Goal: Communication & Community: Answer question/provide support

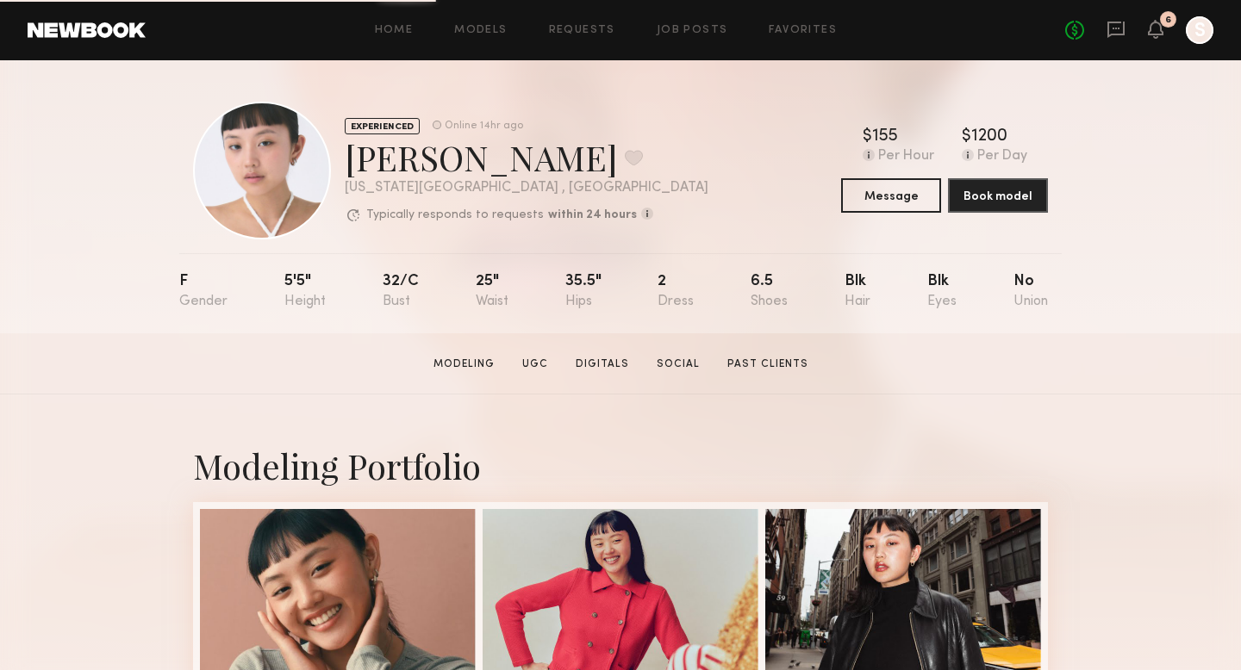
click at [1192, 24] on div at bounding box center [1200, 30] width 28 height 28
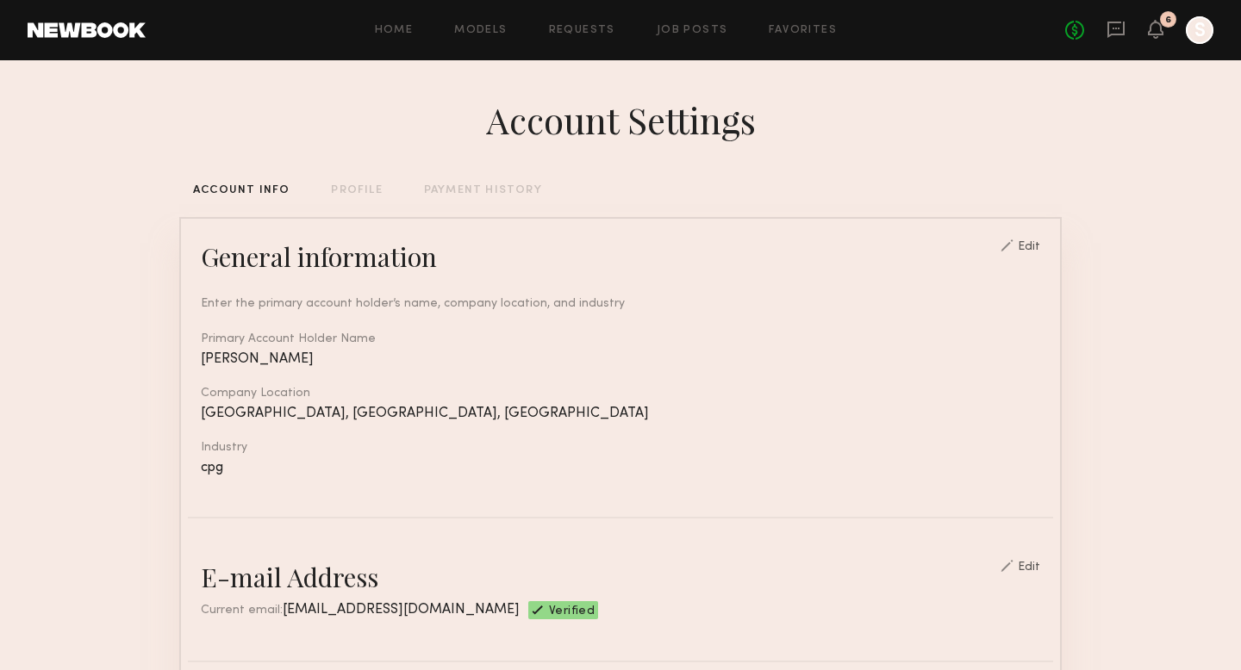
scroll to position [32, 0]
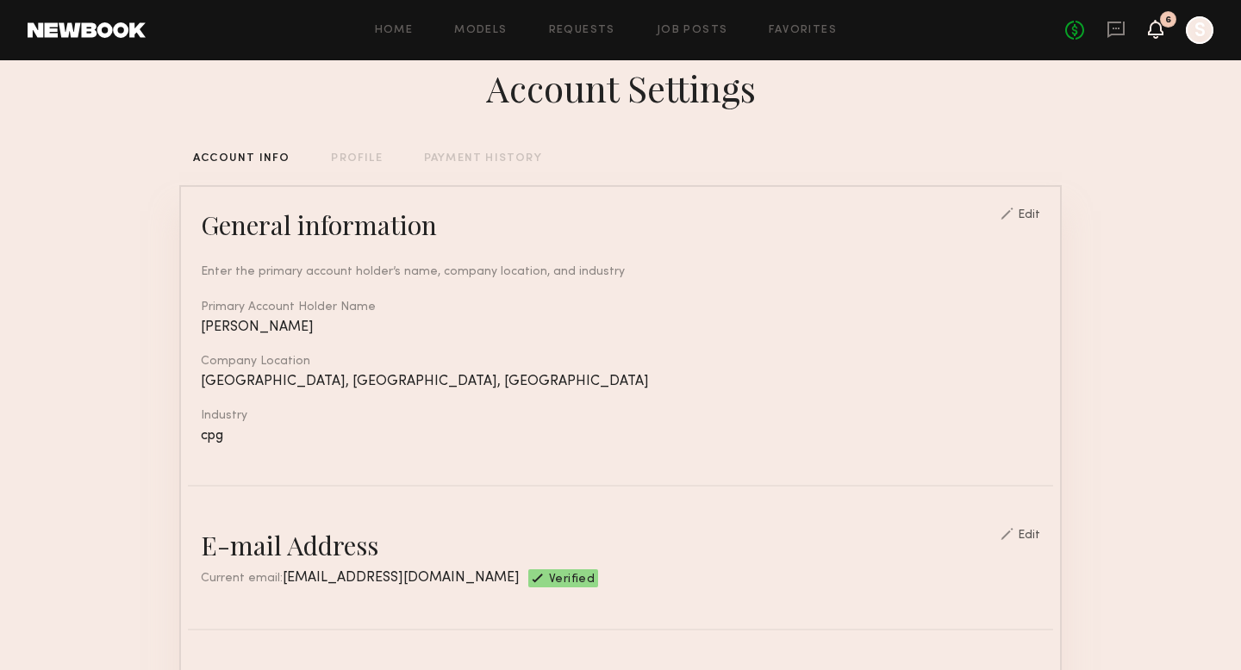
click at [1149, 31] on icon at bounding box center [1156, 28] width 14 height 12
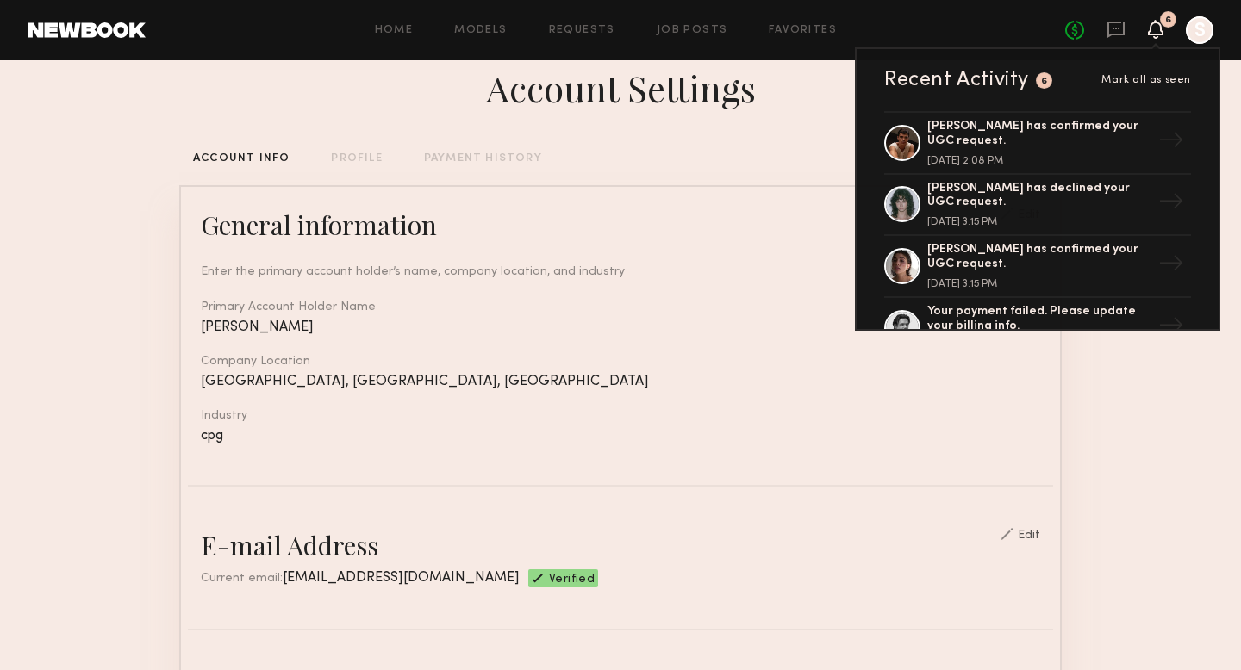
click at [1119, 40] on link at bounding box center [1115, 31] width 19 height 22
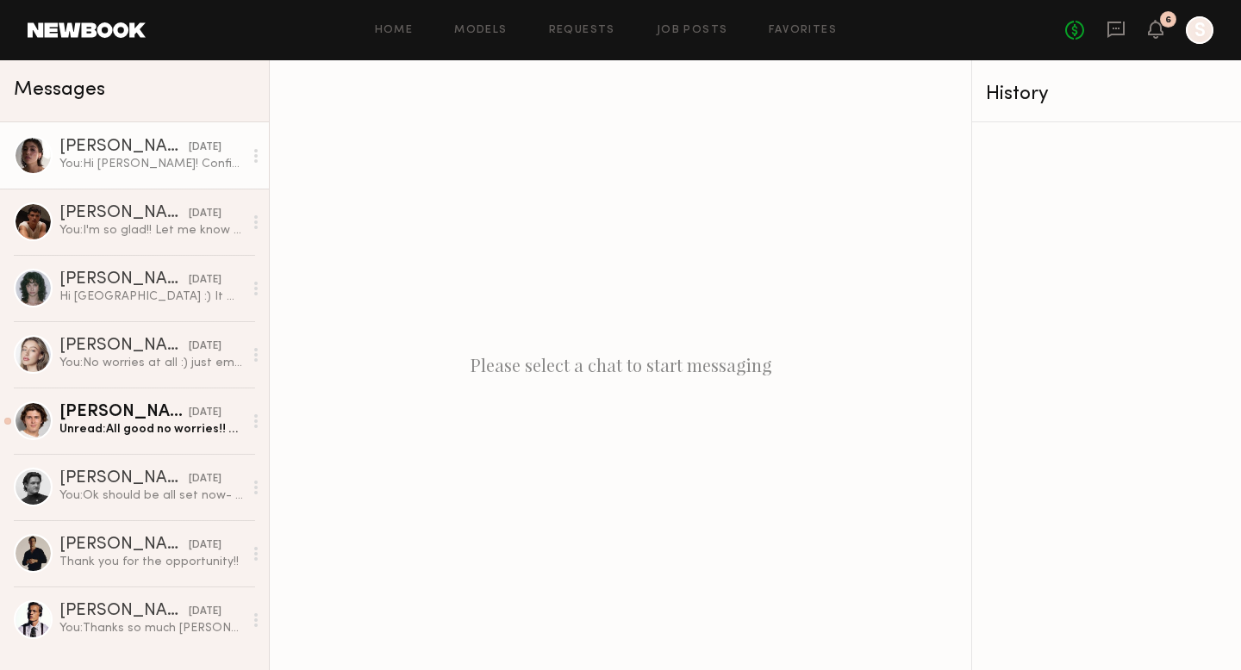
click at [158, 165] on div "You: Hi [PERSON_NAME]! Confirming your package should have been delivered [DATE…" at bounding box center [151, 164] width 184 height 16
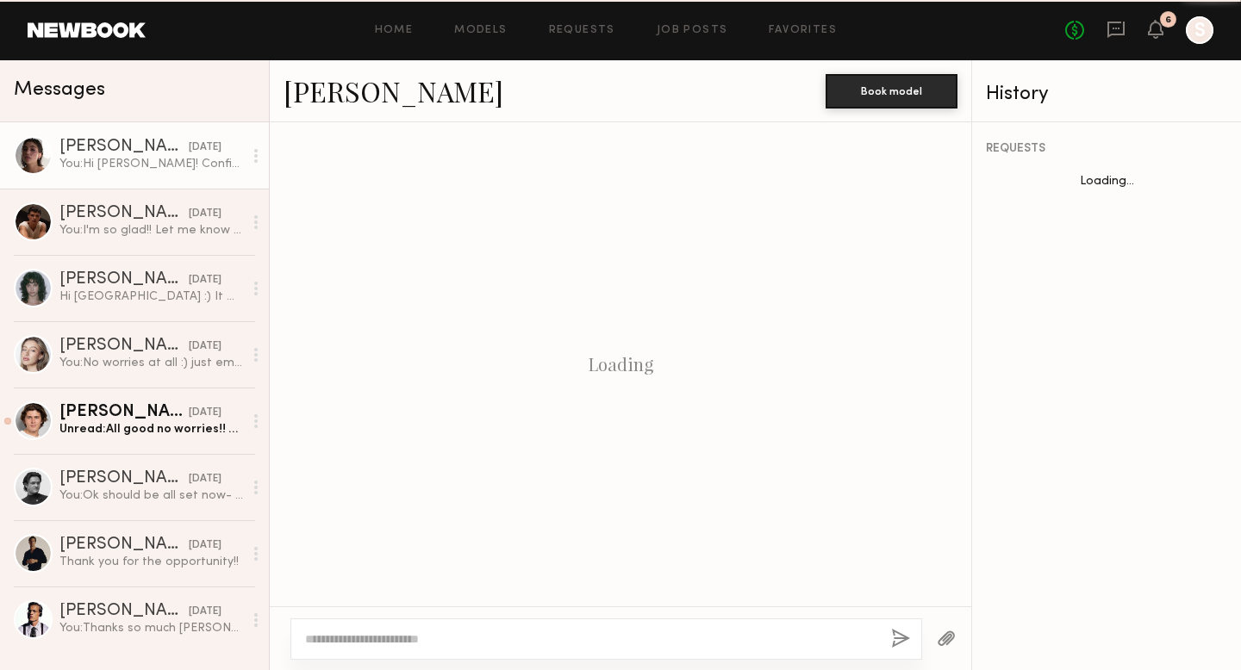
scroll to position [1515, 0]
